Goal: Task Accomplishment & Management: Use online tool/utility

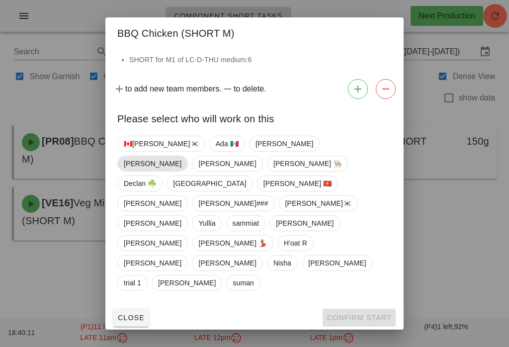
click at [182, 171] on span "[PERSON_NAME]" at bounding box center [153, 163] width 58 height 15
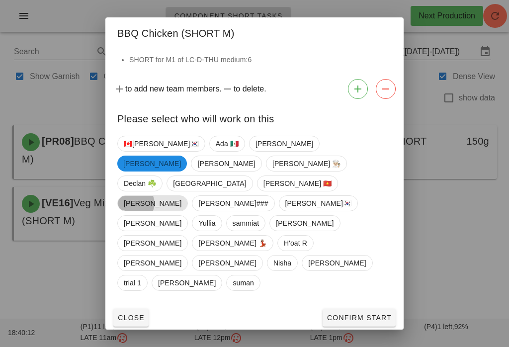
click at [182, 209] on span "[PERSON_NAME]" at bounding box center [153, 203] width 58 height 15
click at [181, 172] on span "[PERSON_NAME]" at bounding box center [152, 164] width 58 height 16
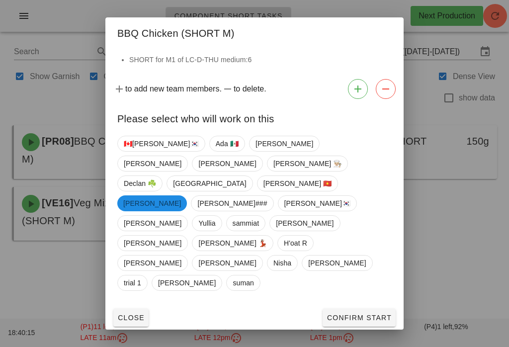
click at [371, 314] on span "Confirm Start" at bounding box center [359, 318] width 65 height 8
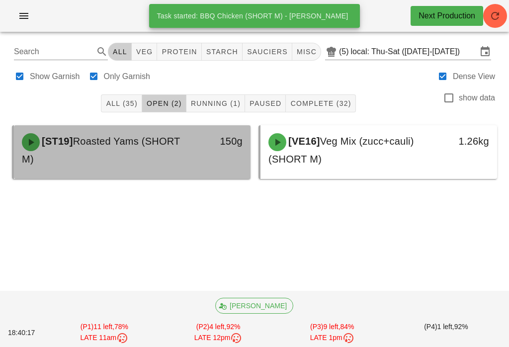
click at [206, 160] on div "150g" at bounding box center [220, 150] width 58 height 46
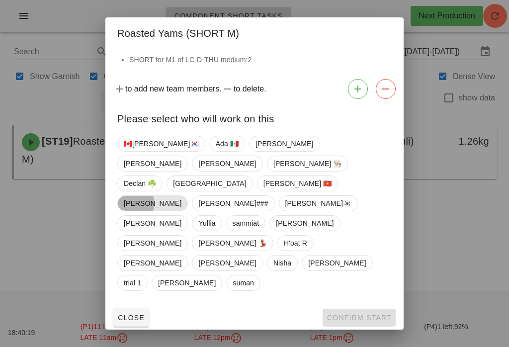
click at [182, 202] on span "[PERSON_NAME]" at bounding box center [153, 203] width 58 height 15
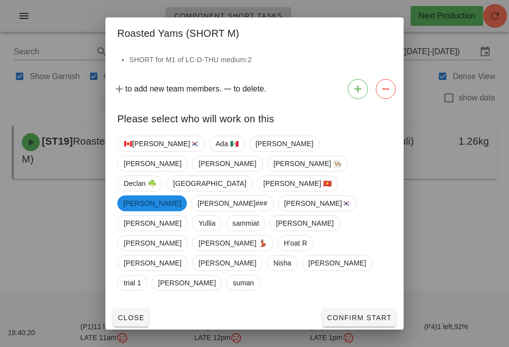
click at [365, 309] on button "Confirm Start" at bounding box center [359, 318] width 73 height 18
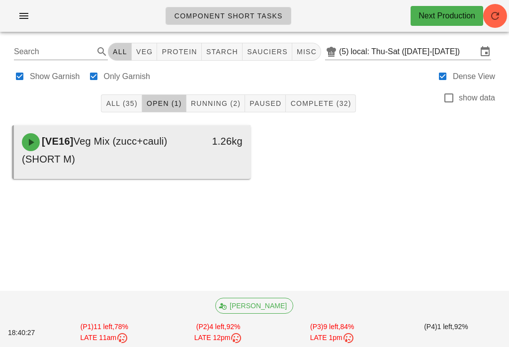
click at [222, 156] on div "1.26kg" at bounding box center [220, 150] width 58 height 46
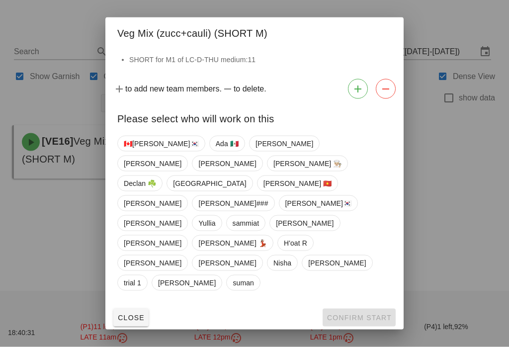
scroll to position [10, 0]
click at [188, 204] on span "[PERSON_NAME]" at bounding box center [152, 203] width 71 height 16
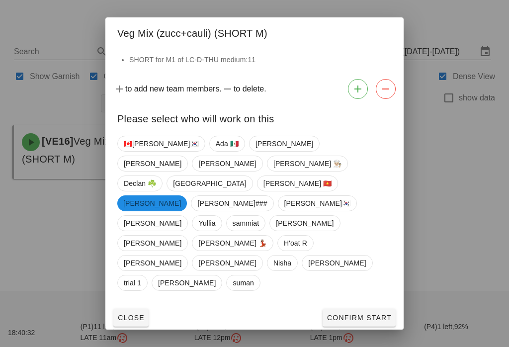
click at [351, 309] on button "Confirm Start" at bounding box center [359, 318] width 73 height 18
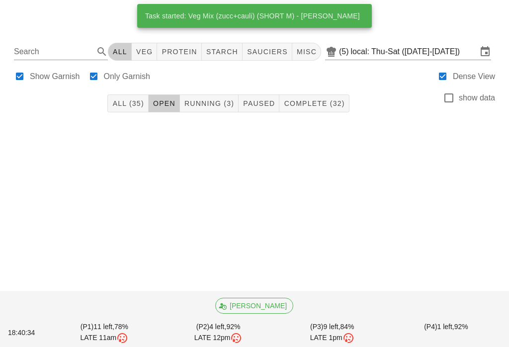
click at [210, 99] on span "Running (3)" at bounding box center [209, 103] width 50 height 8
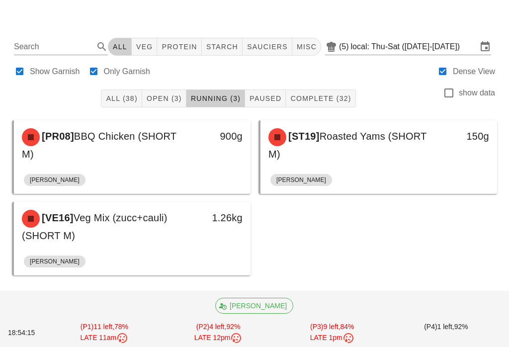
click at [127, 90] on button "All (38)" at bounding box center [121, 99] width 41 height 18
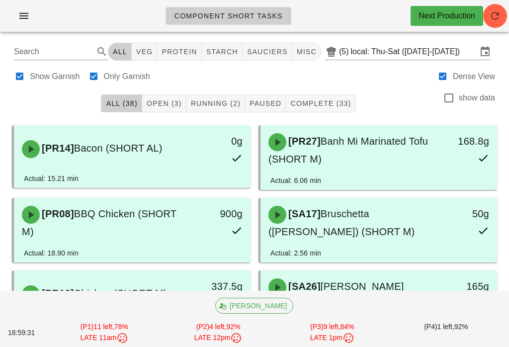
click at [167, 107] on span "Open (3)" at bounding box center [164, 103] width 36 height 8
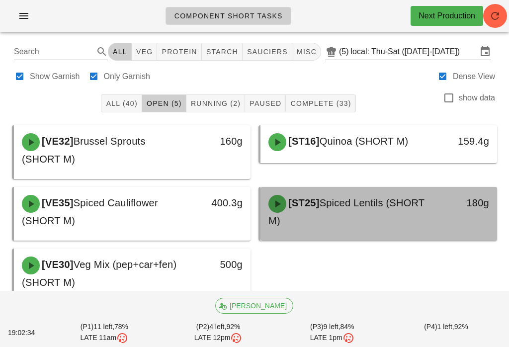
click at [368, 209] on span "Spiced Lentils (SHORT M)" at bounding box center [347, 211] width 156 height 29
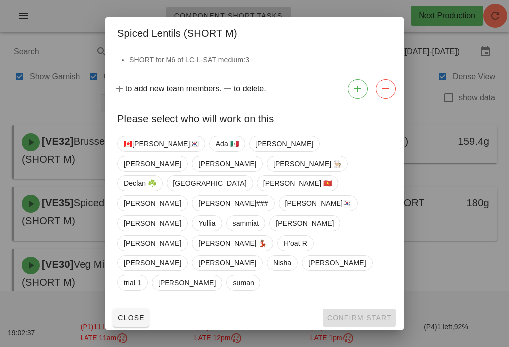
click at [141, 314] on span "Close" at bounding box center [130, 318] width 27 height 8
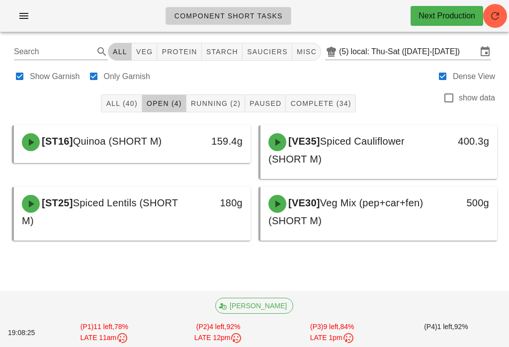
click at [207, 100] on span "Running (2)" at bounding box center [216, 103] width 50 height 8
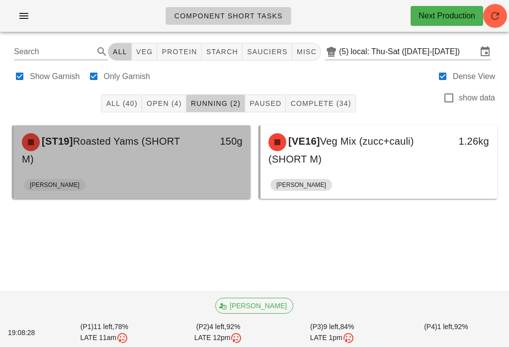
click at [217, 179] on div "[PERSON_NAME]" at bounding box center [132, 187] width 217 height 24
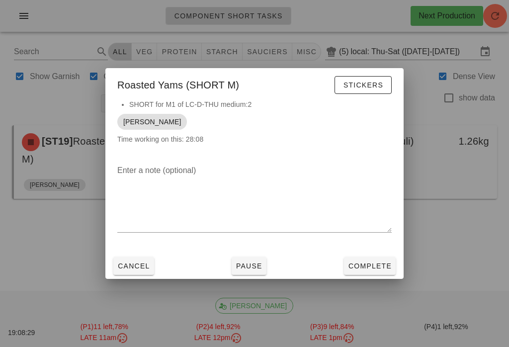
click at [375, 269] on span "Complete" at bounding box center [370, 266] width 44 height 8
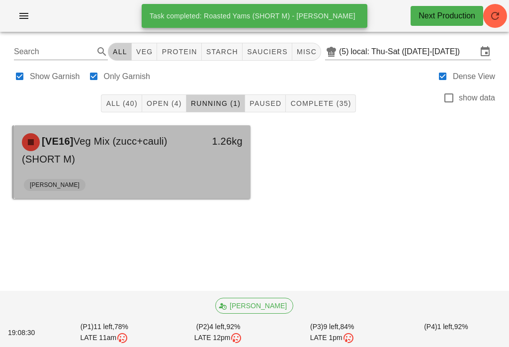
click at [209, 171] on div "1.26kg" at bounding box center [220, 150] width 58 height 46
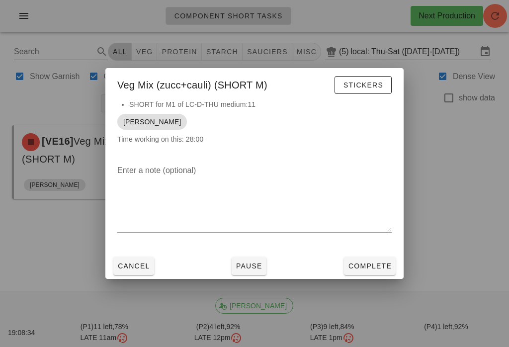
click at [361, 76] on button "Stickers" at bounding box center [363, 85] width 57 height 18
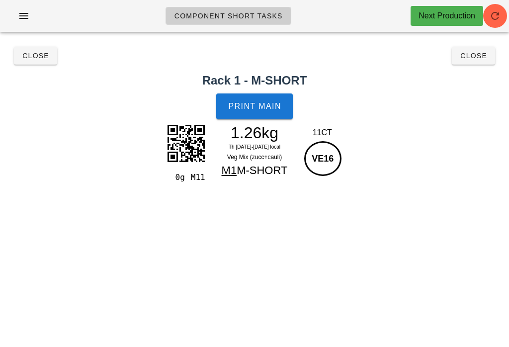
click at [479, 49] on button "Close" at bounding box center [473, 56] width 43 height 18
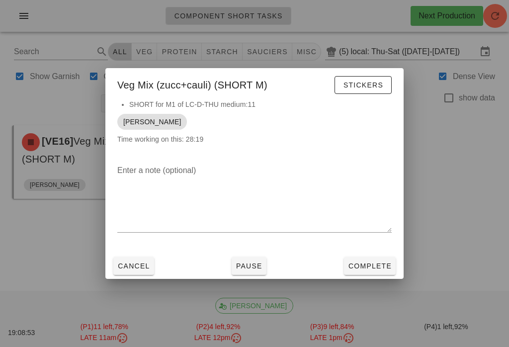
click at [388, 266] on span "Complete" at bounding box center [370, 266] width 44 height 8
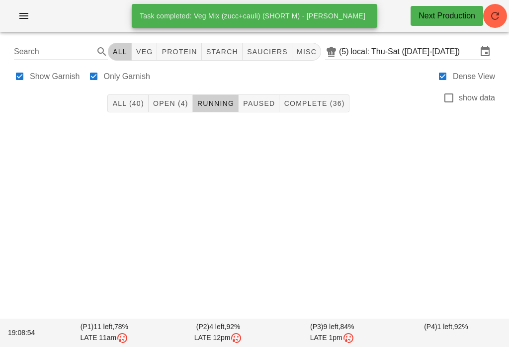
click at [174, 103] on span "Open (4)" at bounding box center [171, 103] width 36 height 8
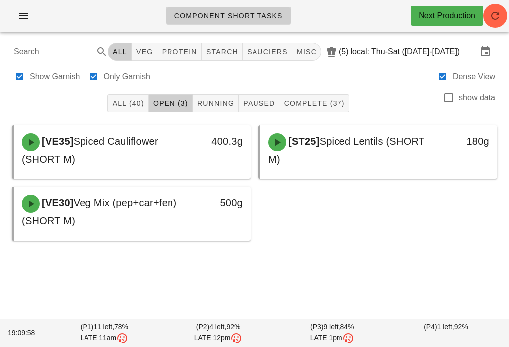
click at [226, 111] on button "Running" at bounding box center [216, 104] width 46 height 18
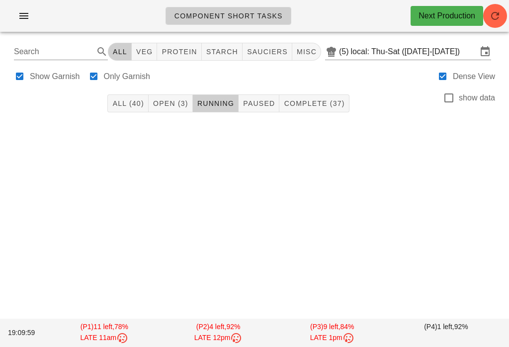
click at [324, 99] on span "Complete (37)" at bounding box center [314, 103] width 61 height 8
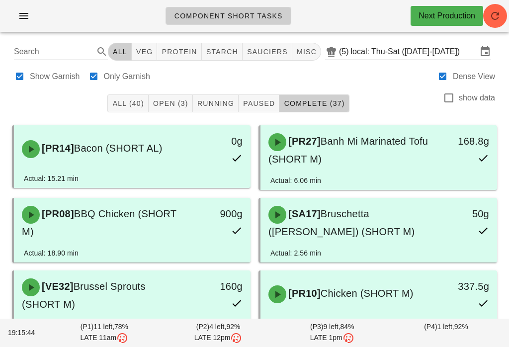
click at [174, 103] on span "Open (3)" at bounding box center [171, 103] width 36 height 8
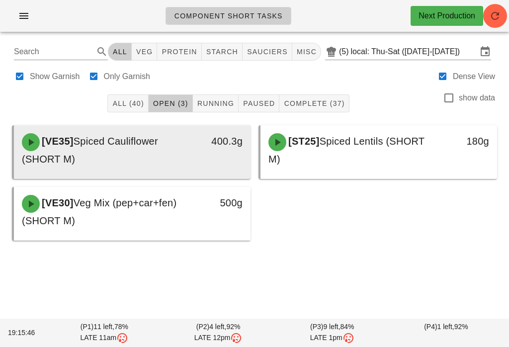
click at [170, 151] on div "[VE35] Spiced Cauliflower (SHORT M)" at bounding box center [103, 150] width 175 height 46
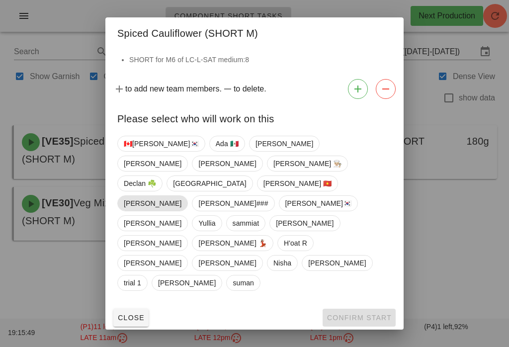
click at [182, 196] on span "[PERSON_NAME]" at bounding box center [153, 203] width 58 height 15
click at [355, 309] on button "Confirm Start" at bounding box center [359, 318] width 73 height 18
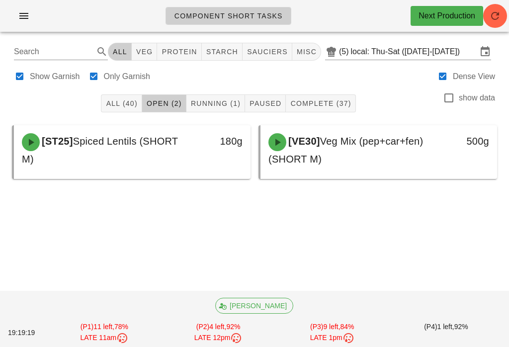
click at [504, 21] on span "button" at bounding box center [496, 16] width 24 height 12
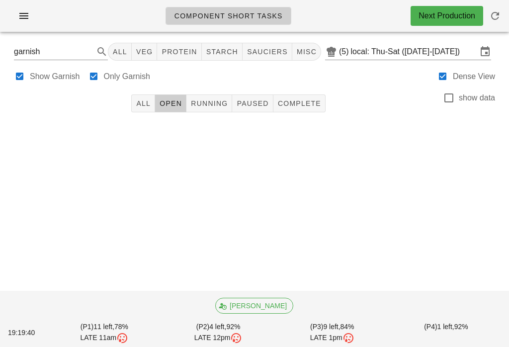
click at [151, 102] on span "All" at bounding box center [143, 103] width 15 height 8
click at [201, 95] on button "Running" at bounding box center [210, 104] width 46 height 18
click at [124, 96] on div "All Open Running Paused Complete show data" at bounding box center [254, 104] width 497 height 32
click at [143, 110] on button "All" at bounding box center [143, 104] width 24 height 18
click at [498, 16] on icon "button" at bounding box center [495, 16] width 12 height 12
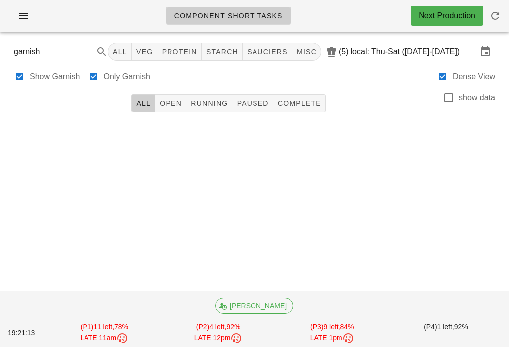
click at [94, 55] on button "Clear Search" at bounding box center [88, 52] width 12 height 12
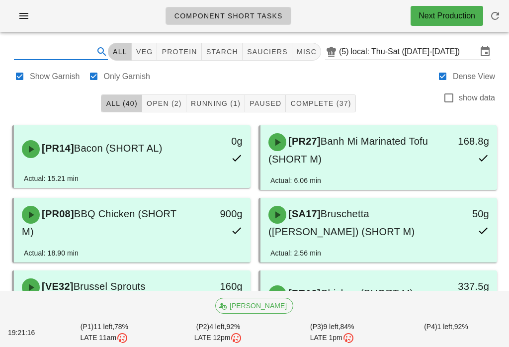
click at [405, 103] on div "All (40) Open (2) Running (1) Paused Complete (37) show data" at bounding box center [254, 104] width 497 height 32
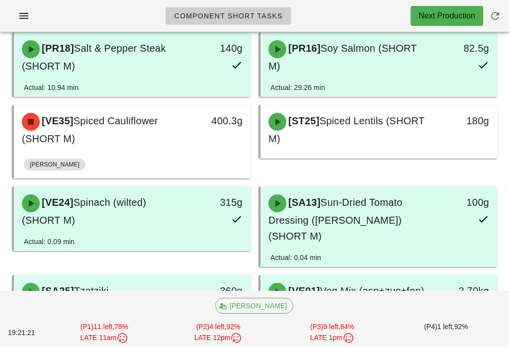
scroll to position [904, 0]
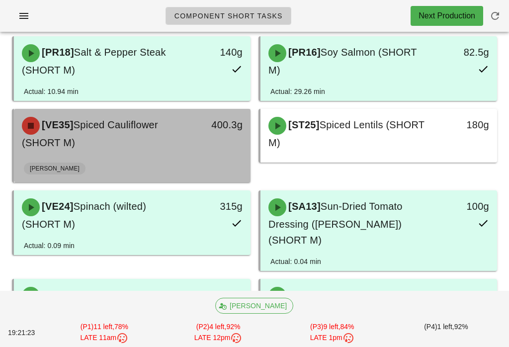
click at [183, 123] on div "[VE35] Spiced Cauliflower (SHORT M)" at bounding box center [103, 134] width 175 height 46
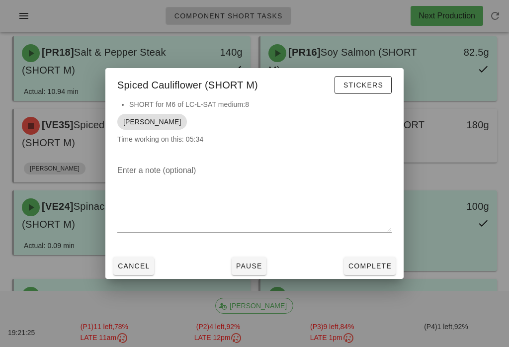
click at [378, 272] on button "Complete" at bounding box center [370, 266] width 52 height 18
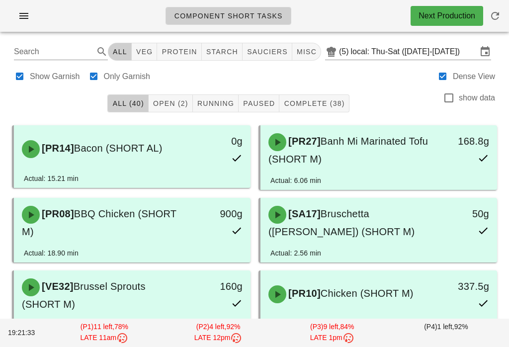
click at [175, 100] on span "Open (2)" at bounding box center [171, 103] width 36 height 8
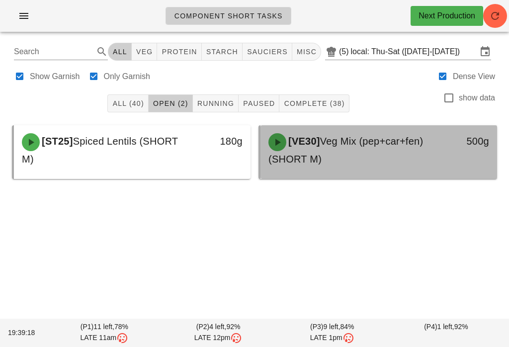
click at [352, 150] on div "[VE30] Veg Mix (pep+car+fen) (SHORT M)" at bounding box center [350, 150] width 175 height 46
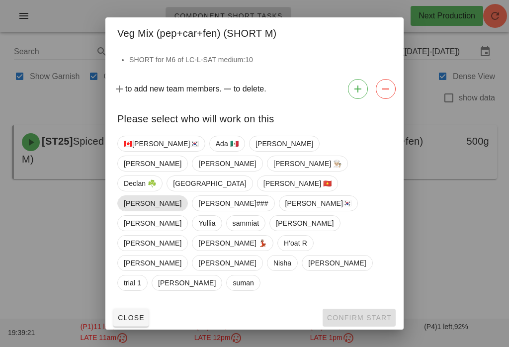
click at [182, 204] on span "[PERSON_NAME]" at bounding box center [153, 203] width 58 height 15
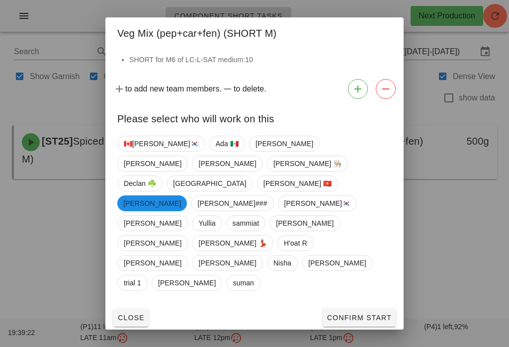
click at [350, 314] on span "Confirm Start" at bounding box center [359, 318] width 65 height 8
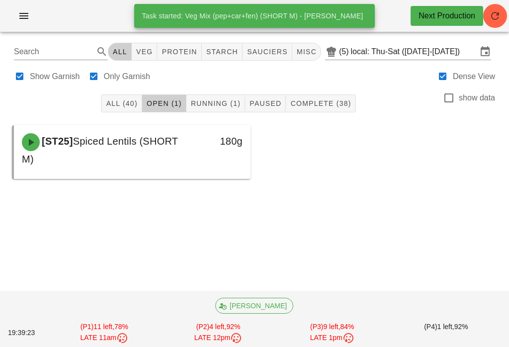
click at [221, 98] on button "Running (1)" at bounding box center [216, 104] width 59 height 18
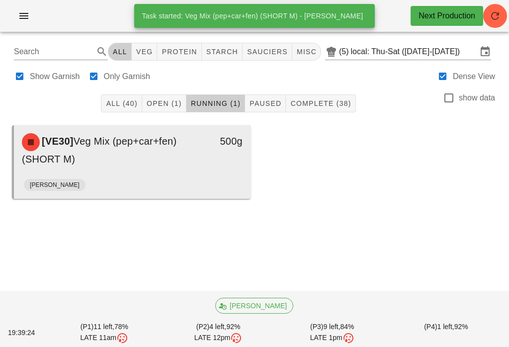
click at [249, 148] on div "[VE30] Veg Mix (pep+car+fen) (SHORT M) 500g" at bounding box center [132, 150] width 237 height 50
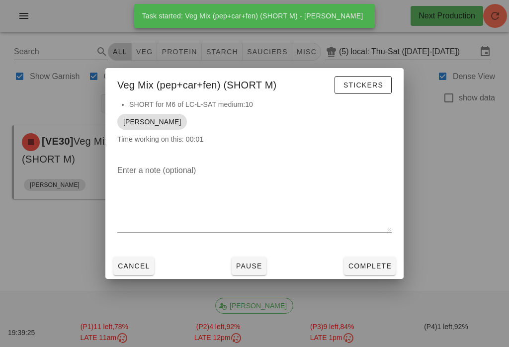
click at [369, 266] on span "Complete" at bounding box center [370, 266] width 44 height 8
